Goal: Task Accomplishment & Management: Manage account settings

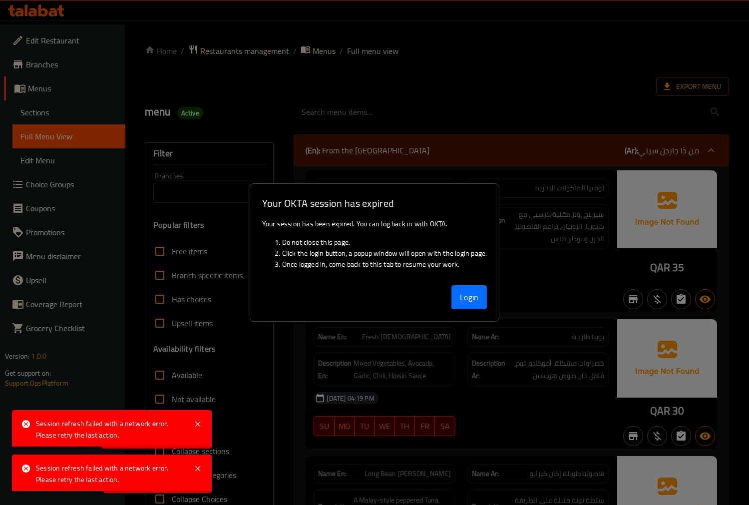
click at [473, 297] on button "Login" at bounding box center [469, 297] width 36 height 24
click at [465, 289] on button "Login" at bounding box center [469, 297] width 36 height 24
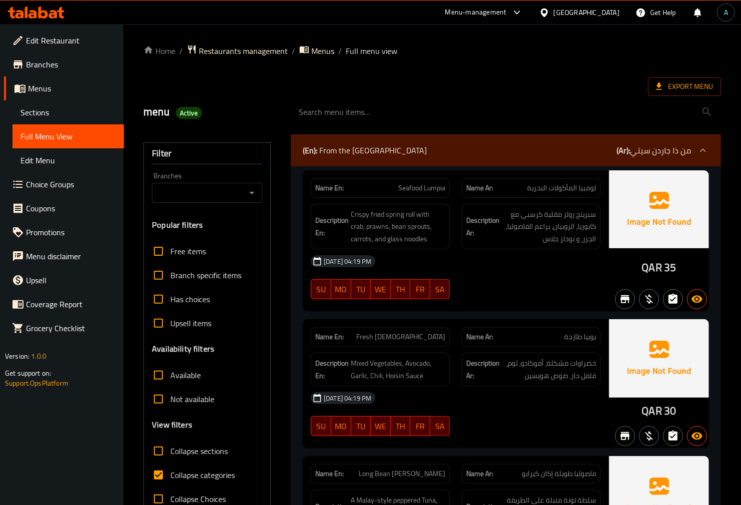
click at [39, 12] on icon at bounding box center [42, 12] width 9 height 12
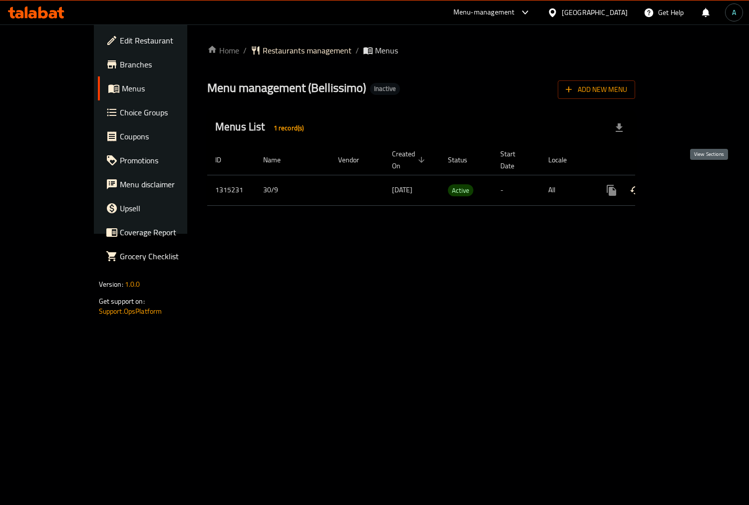
click at [690, 184] on icon "enhanced table" at bounding box center [684, 190] width 12 height 12
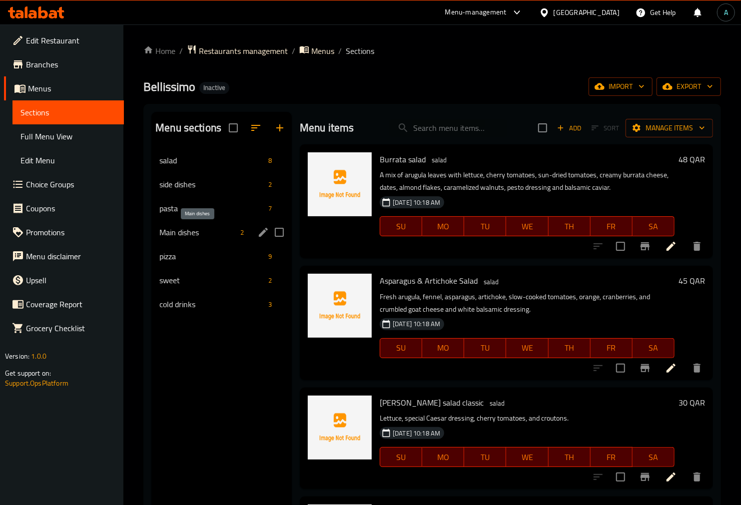
click at [180, 227] on span "Main dishes" at bounding box center [197, 232] width 77 height 12
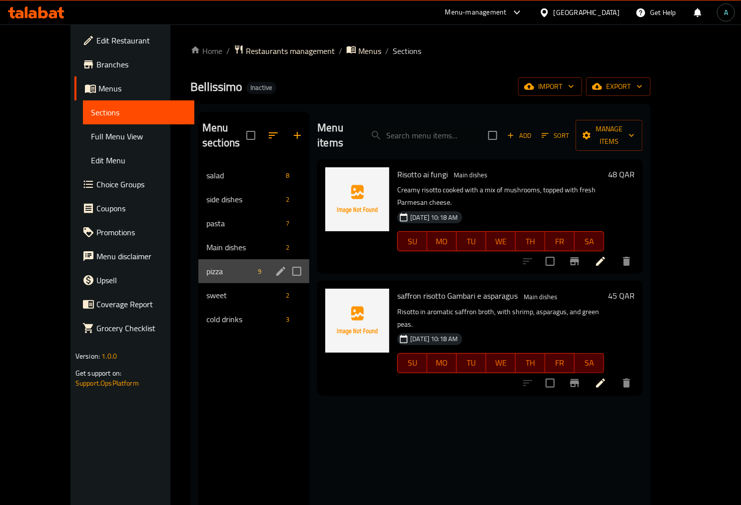
click at [198, 259] on div "pizza 9" at bounding box center [253, 271] width 111 height 24
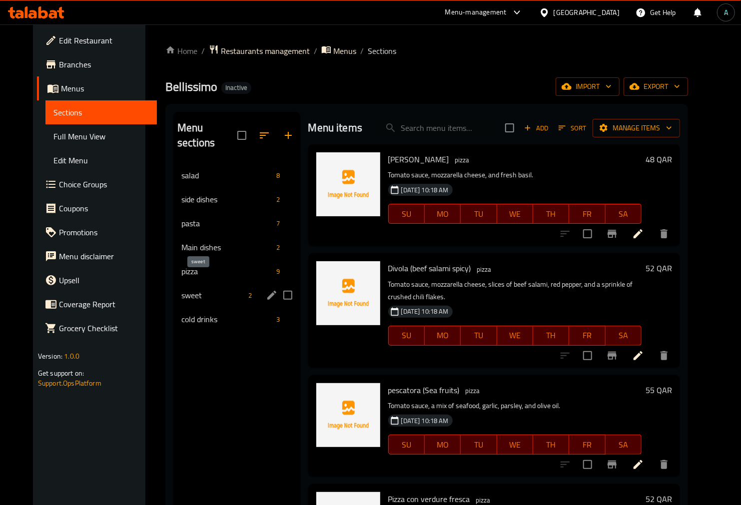
click at [186, 289] on span "sweet" at bounding box center [212, 295] width 63 height 12
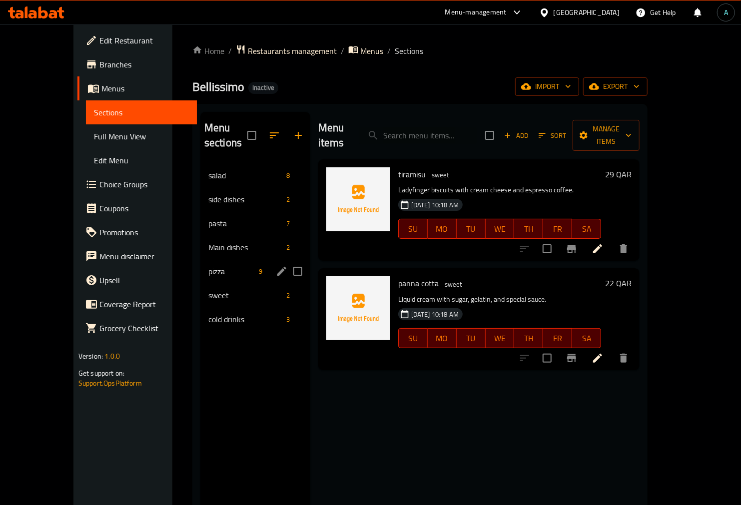
click at [208, 241] on span "Main dishes" at bounding box center [245, 247] width 74 height 12
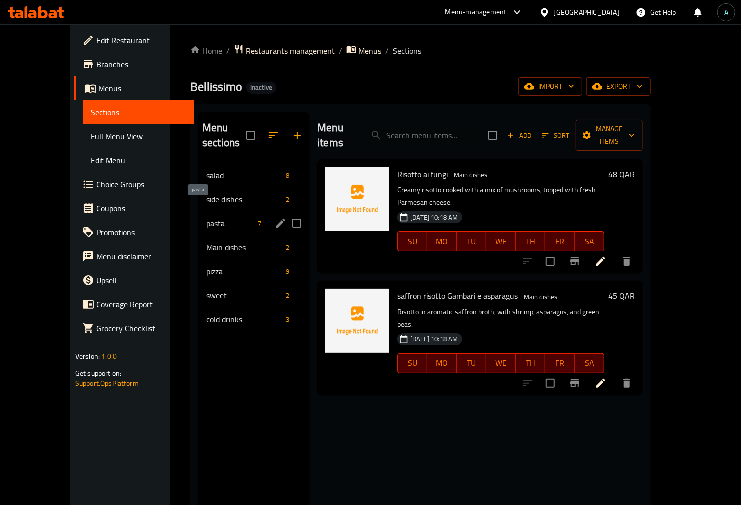
click at [206, 217] on span "pasta" at bounding box center [229, 223] width 47 height 12
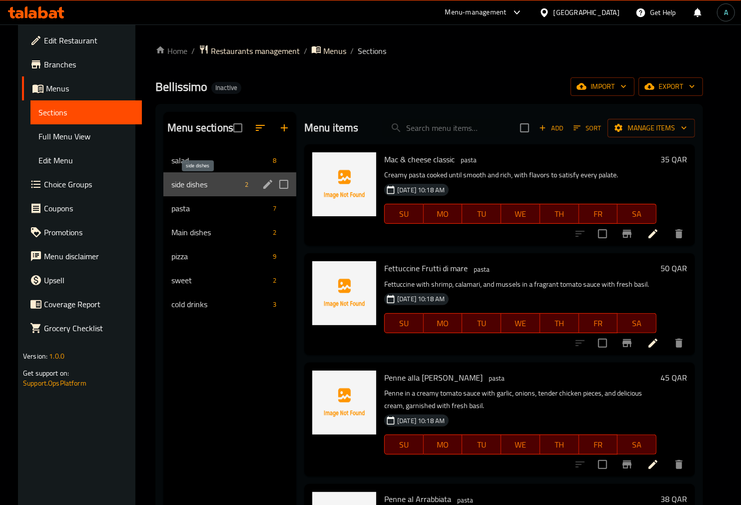
click at [203, 183] on span "side dishes" at bounding box center [205, 184] width 69 height 12
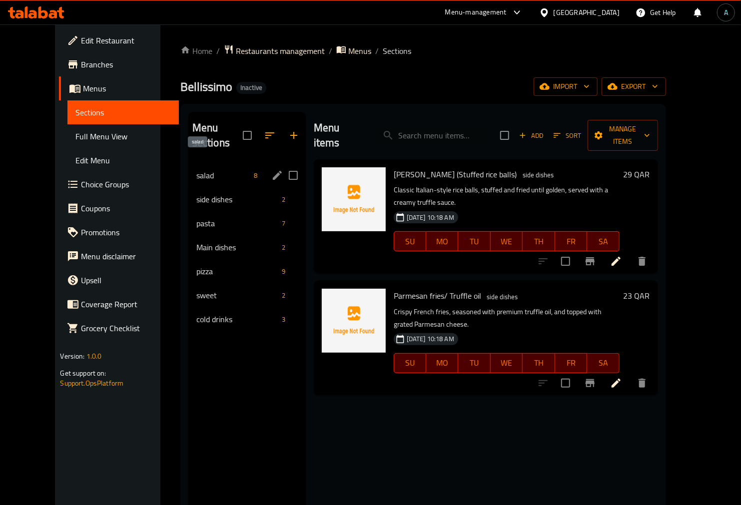
click at [196, 169] on span "salad" at bounding box center [223, 175] width 54 height 12
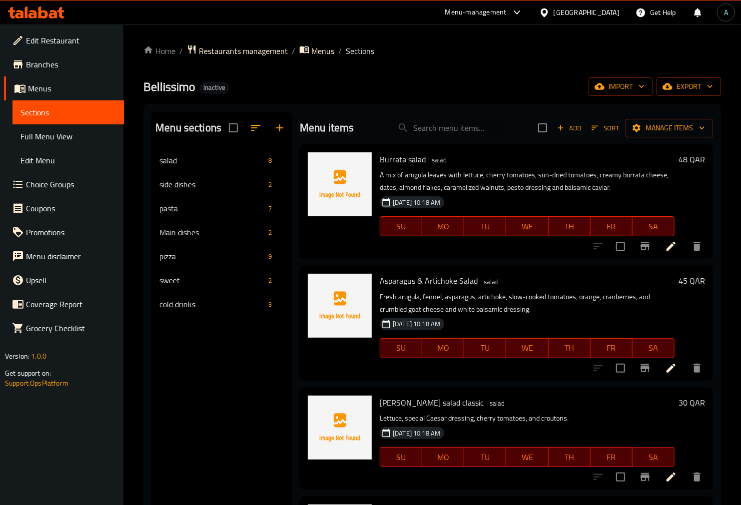
click at [437, 127] on input "search" at bounding box center [448, 127] width 118 height 17
paste input "Ceaser salad chicken classic"
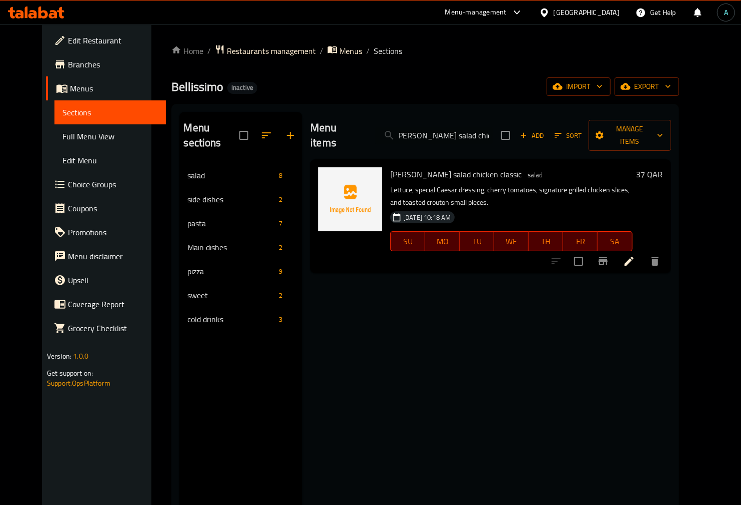
type input "Ceaser salad chicken classic"
click at [635, 255] on icon at bounding box center [629, 261] width 12 height 12
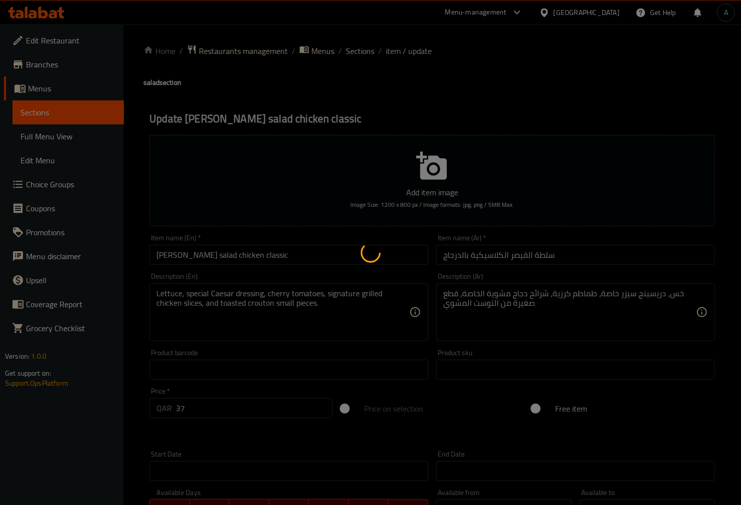
click at [452, 257] on div at bounding box center [370, 252] width 741 height 505
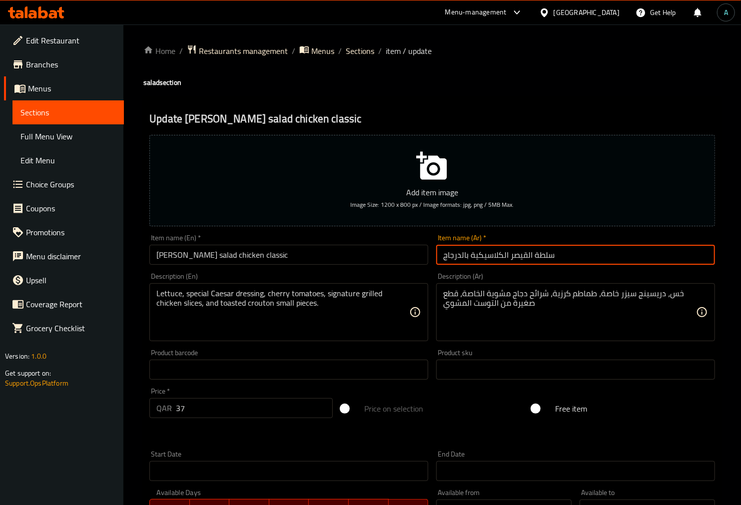
click at [454, 258] on input "سلطة القيصر الكلاسيكية بالدرجاج" at bounding box center [575, 255] width 279 height 20
type input "سلطة القيصر الكلاسيكية بالدجاج"
click at [375, 46] on ol "Home / Restaurants management / Menus / Sections / item / update" at bounding box center [431, 50] width 577 height 13
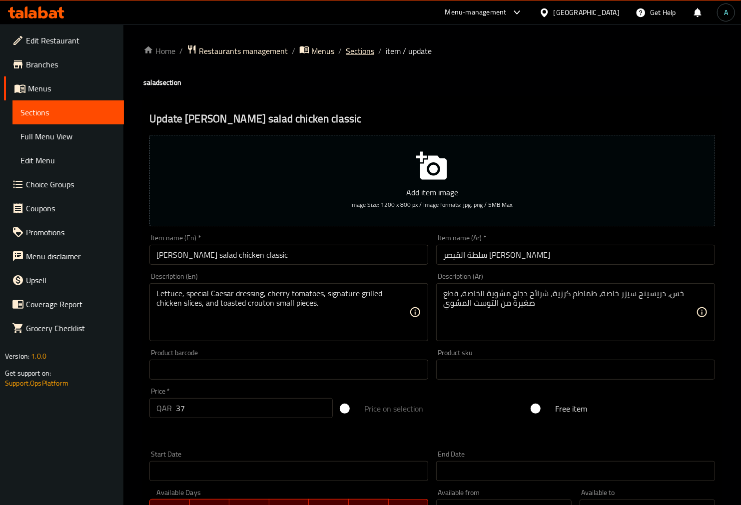
click at [372, 48] on span "Sections" at bounding box center [360, 51] width 28 height 12
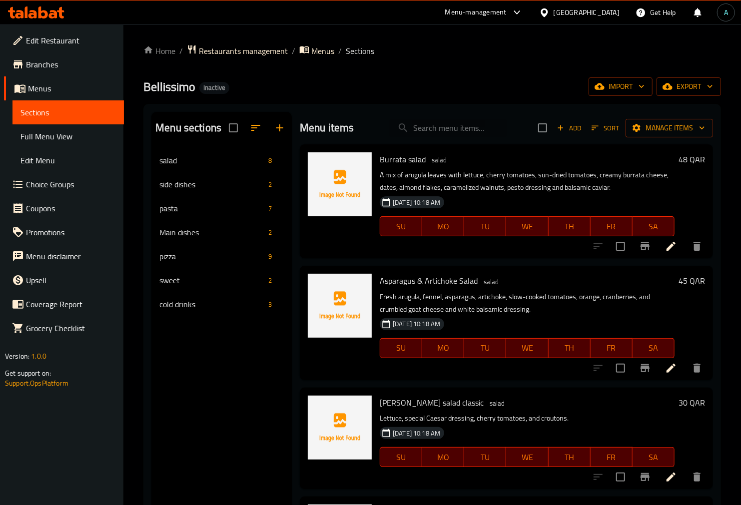
click at [425, 124] on input "search" at bounding box center [448, 127] width 118 height 17
paste input "sparkling water"
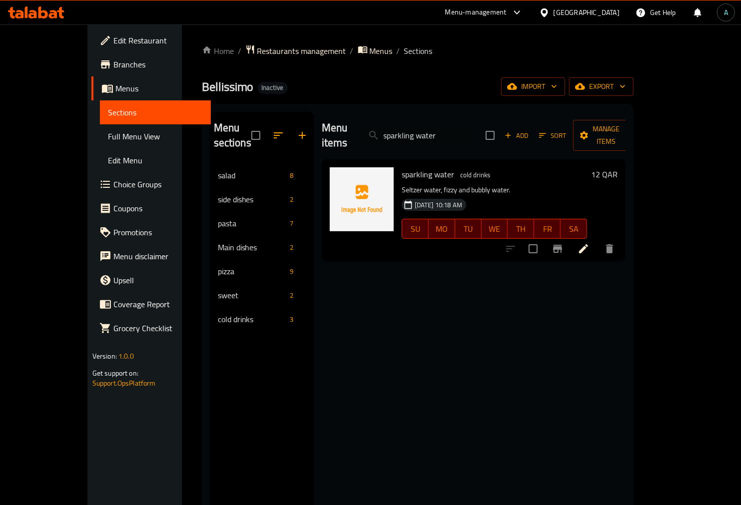
type input "sparkling water"
click at [589, 243] on icon at bounding box center [583, 249] width 12 height 12
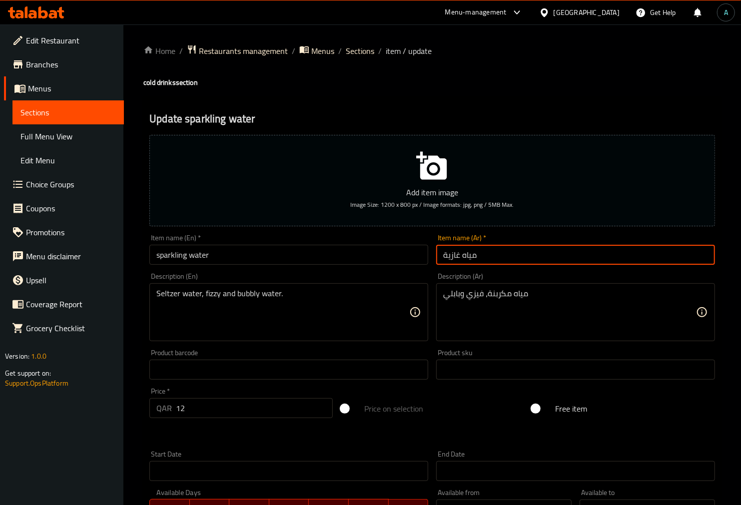
click at [451, 256] on input "مياه غازية" at bounding box center [575, 255] width 279 height 20
type input "مياه فوارة"
click at [312, 263] on input "sparkling water" at bounding box center [288, 255] width 279 height 20
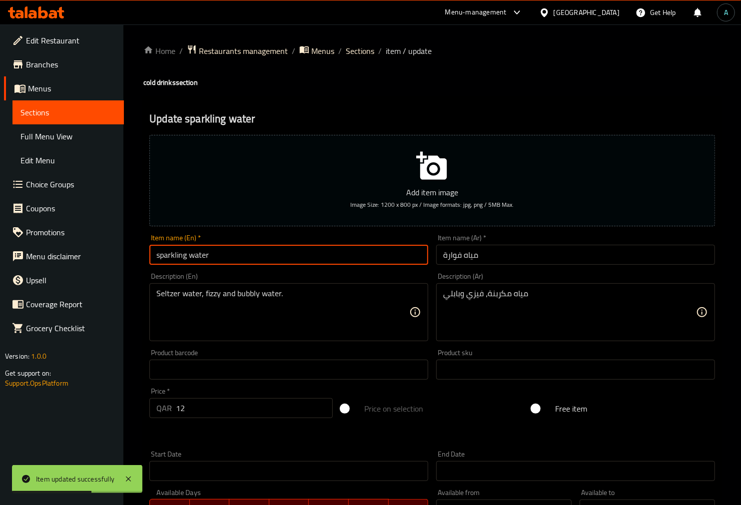
click at [328, 262] on input "sparkling water" at bounding box center [288, 255] width 279 height 20
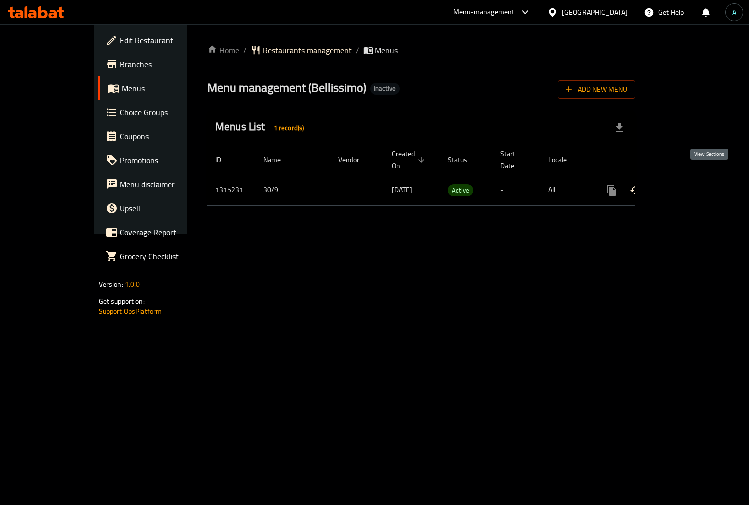
click at [690, 184] on icon "enhanced table" at bounding box center [684, 190] width 12 height 12
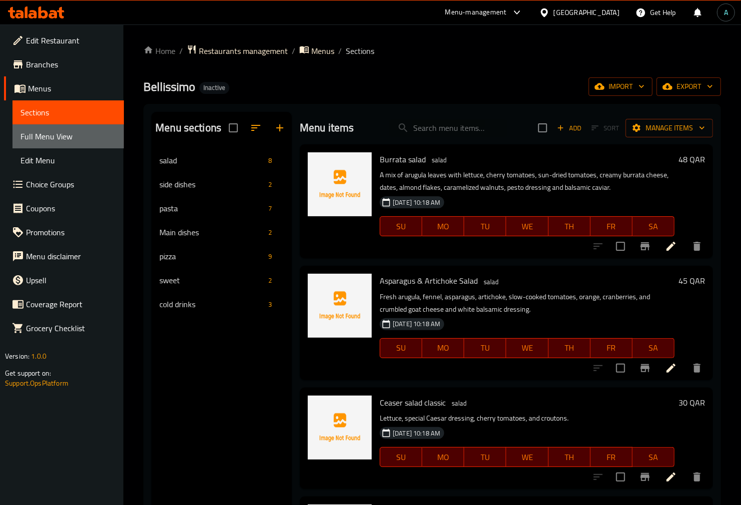
click at [25, 134] on span "Full Menu View" at bounding box center [67, 136] width 95 height 12
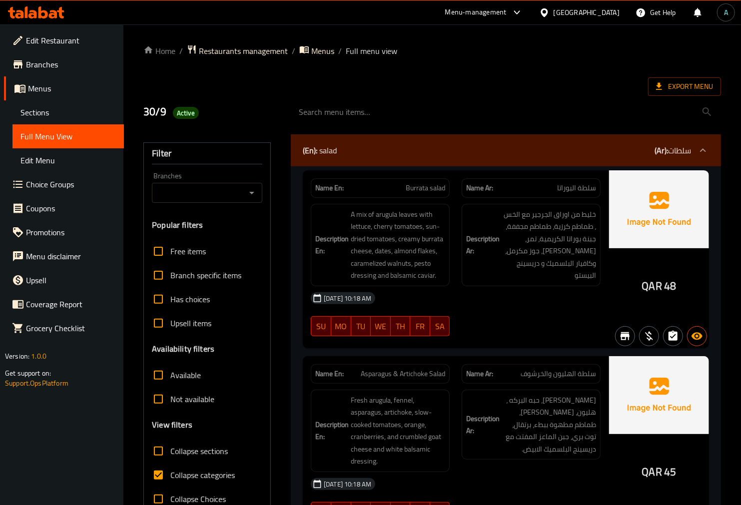
click at [176, 469] on span "Collapse categories" at bounding box center [202, 475] width 64 height 12
click at [170, 469] on input "Collapse categories" at bounding box center [158, 475] width 24 height 24
checkbox input "false"
drag, startPoint x: 645, startPoint y: 291, endPoint x: 660, endPoint y: 290, distance: 15.0
click at [660, 290] on span "QAR" at bounding box center [652, 285] width 20 height 19
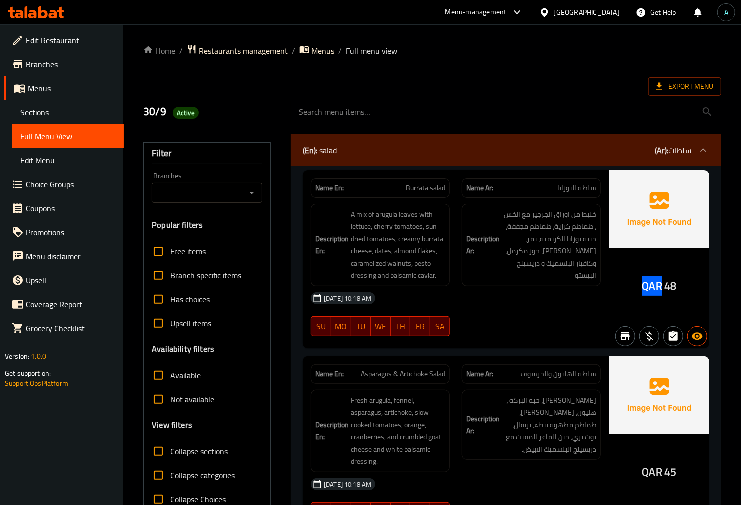
copy span "QAR"
click at [187, 117] on span "Active" at bounding box center [186, 112] width 26 height 9
copy span "Active"
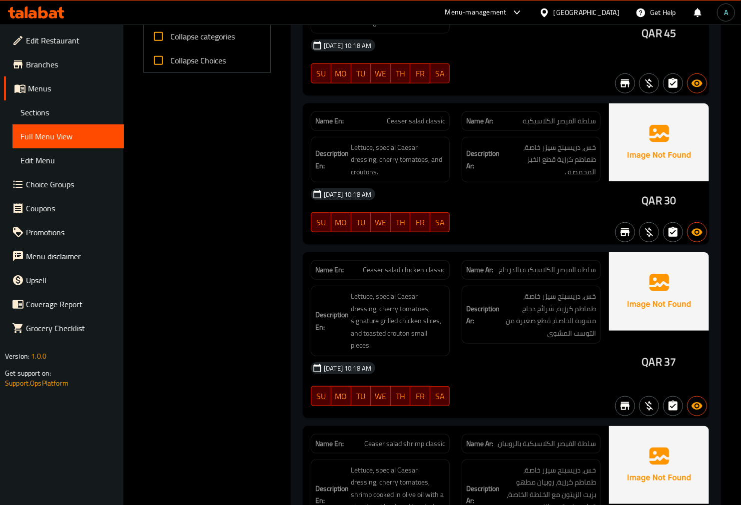
scroll to position [443, 0]
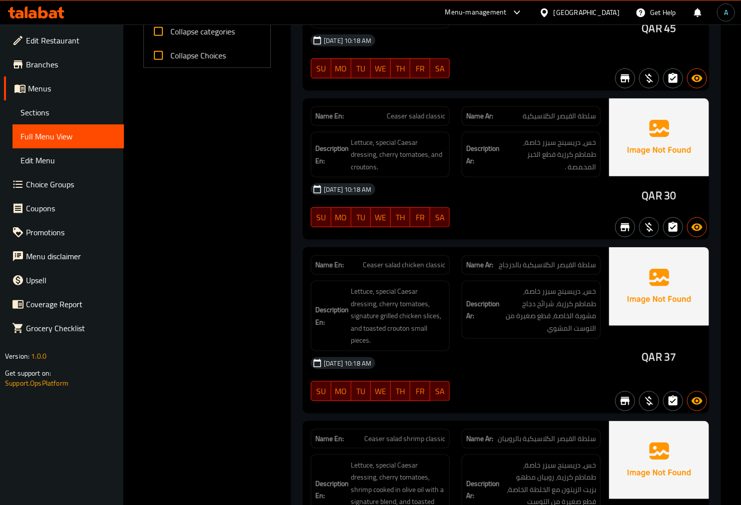
click at [405, 267] on span "Ceaser salad chicken classic" at bounding box center [404, 265] width 82 height 10
copy span "Ceaser salad chicken classic"
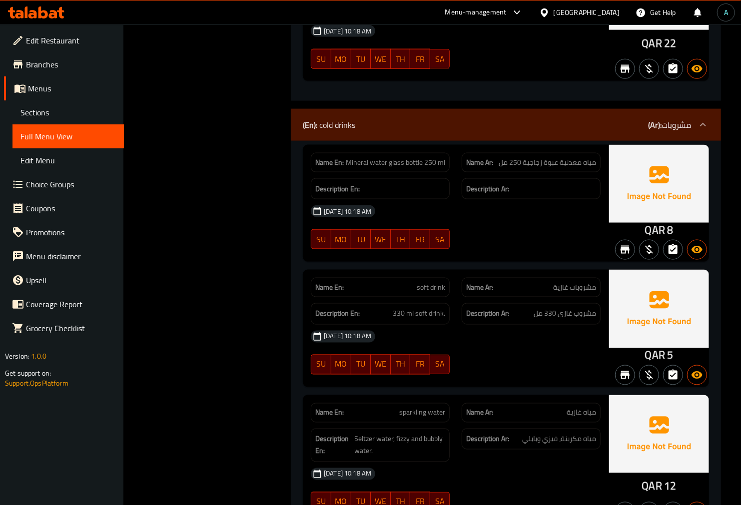
scroll to position [5254, 0]
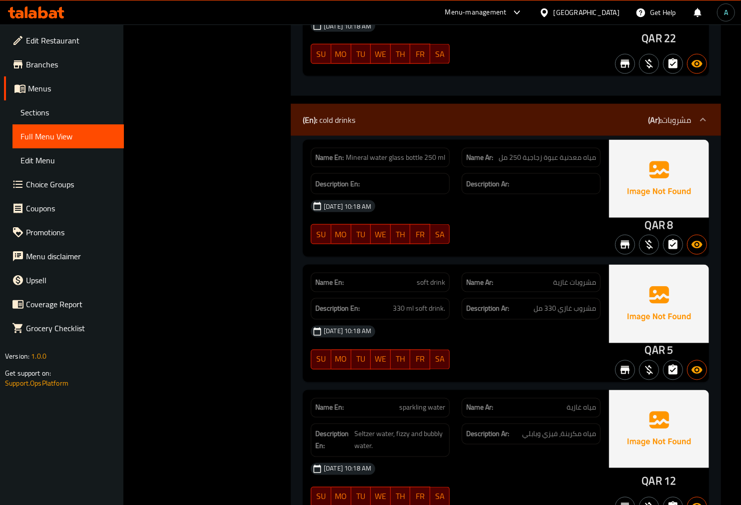
click at [413, 403] on span "sparkling water" at bounding box center [422, 408] width 46 height 10
copy span "sparkling water"
click at [534, 392] on div "Name Ar: مياه غازية" at bounding box center [530, 407] width 151 height 31
